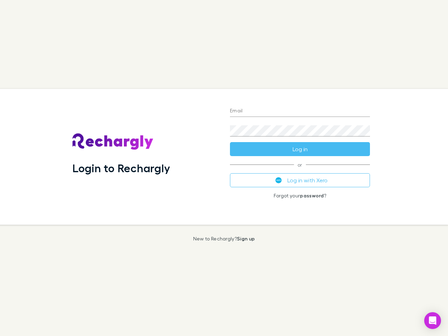
click at [224, 168] on div "Login to Rechargly" at bounding box center [146, 157] width 158 height 136
click at [300, 111] on input "Email" at bounding box center [300, 111] width 140 height 11
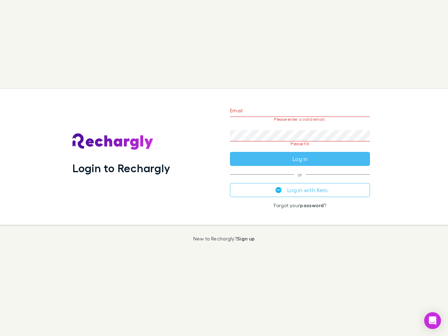
click at [300, 149] on form "Email Please enter a valid email. Password Please fill Log in" at bounding box center [300, 133] width 140 height 66
click at [300, 180] on div "Email Please enter a valid email. Password Please fill Log in or Log in with Xe…" at bounding box center [300, 157] width 151 height 136
click at [433, 321] on icon "Open Intercom Messenger" at bounding box center [433, 321] width 7 height 8
